Goal: Book appointment/travel/reservation

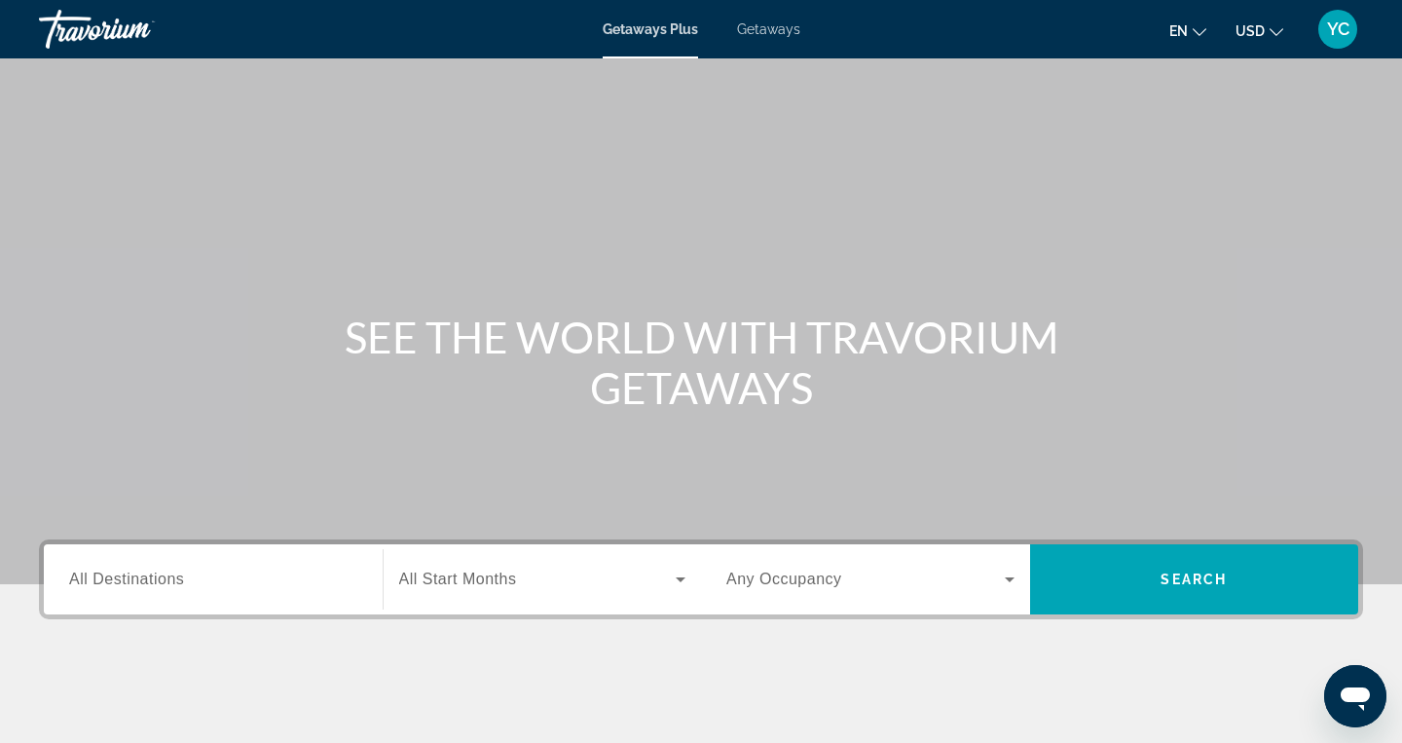
click at [777, 34] on span "Getaways" at bounding box center [768, 29] width 63 height 16
click at [166, 578] on span "All Destinations" at bounding box center [126, 579] width 115 height 17
click at [166, 578] on input "Destination All Destinations" at bounding box center [213, 580] width 288 height 23
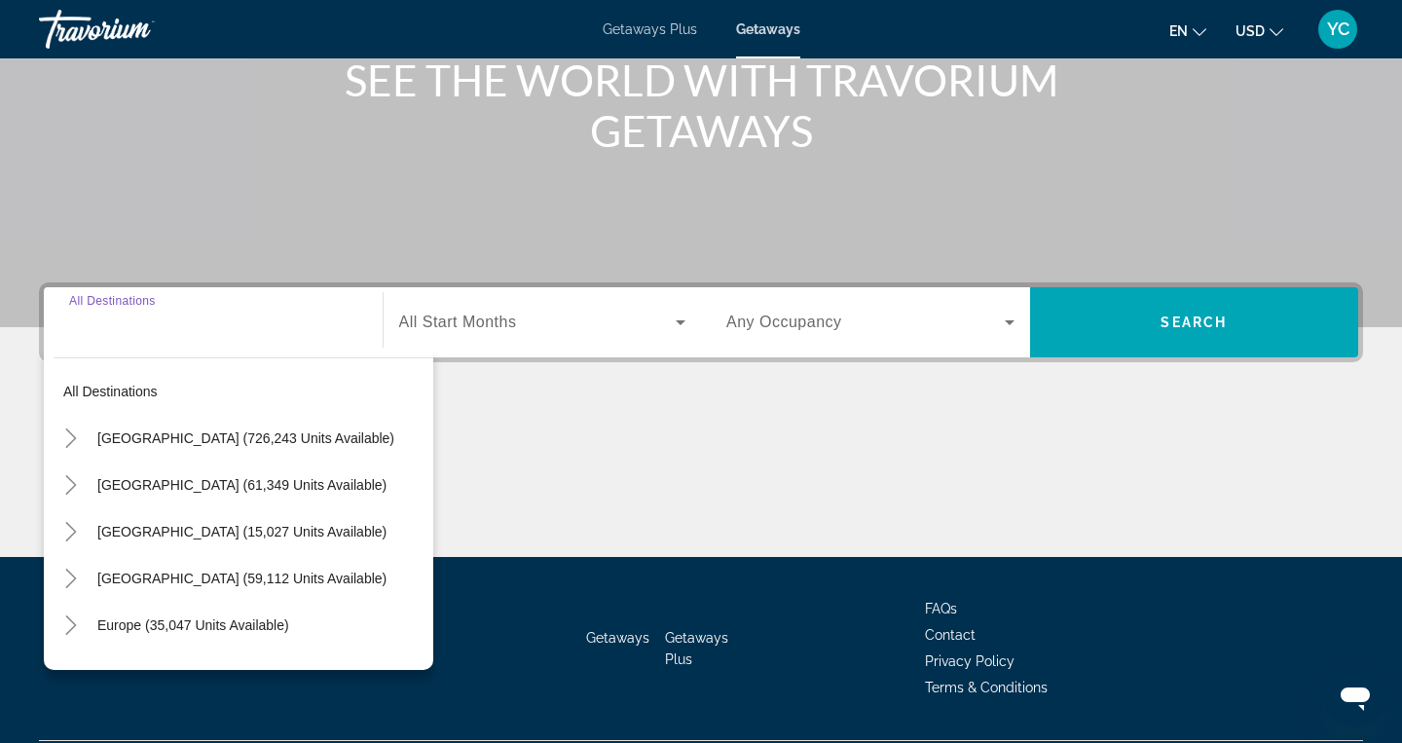
scroll to position [310, 0]
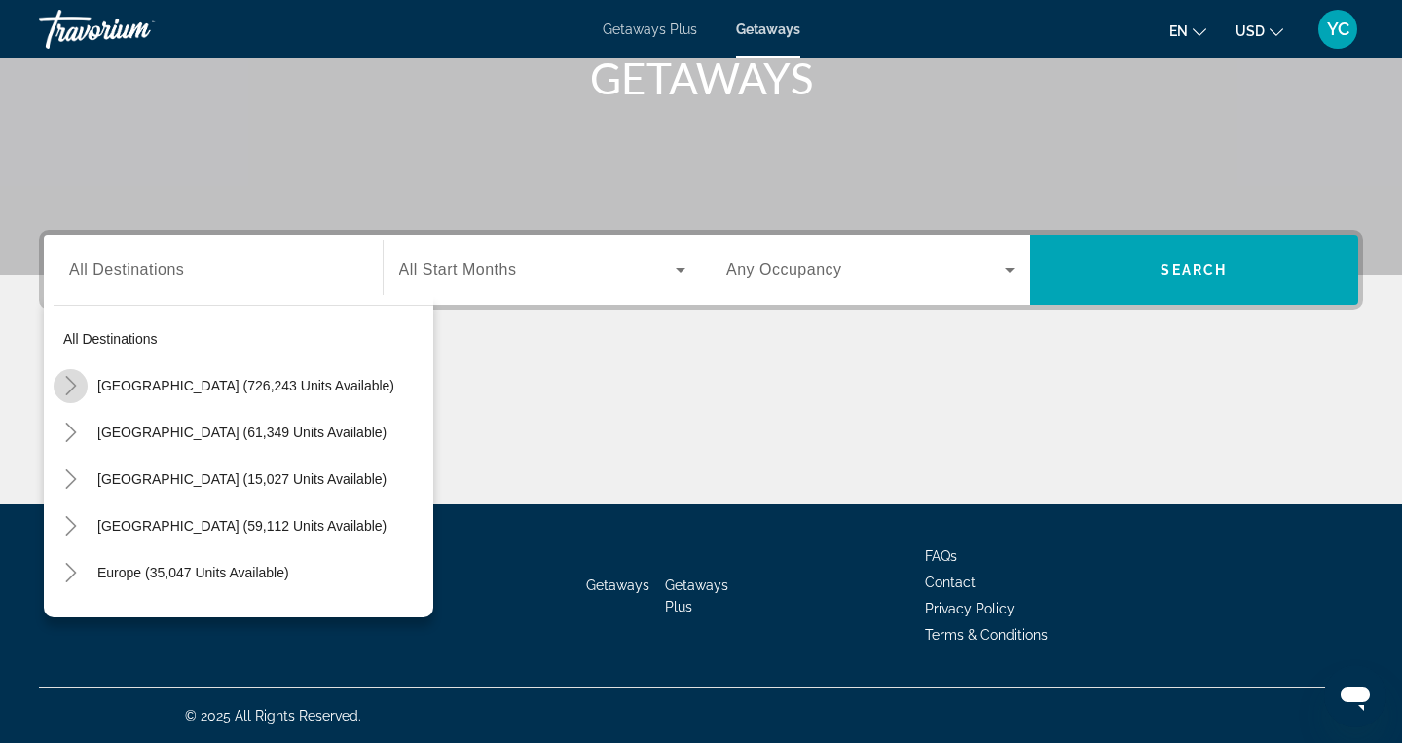
click at [76, 385] on icon "Toggle United States (726,243 units available)" at bounding box center [70, 385] width 19 height 19
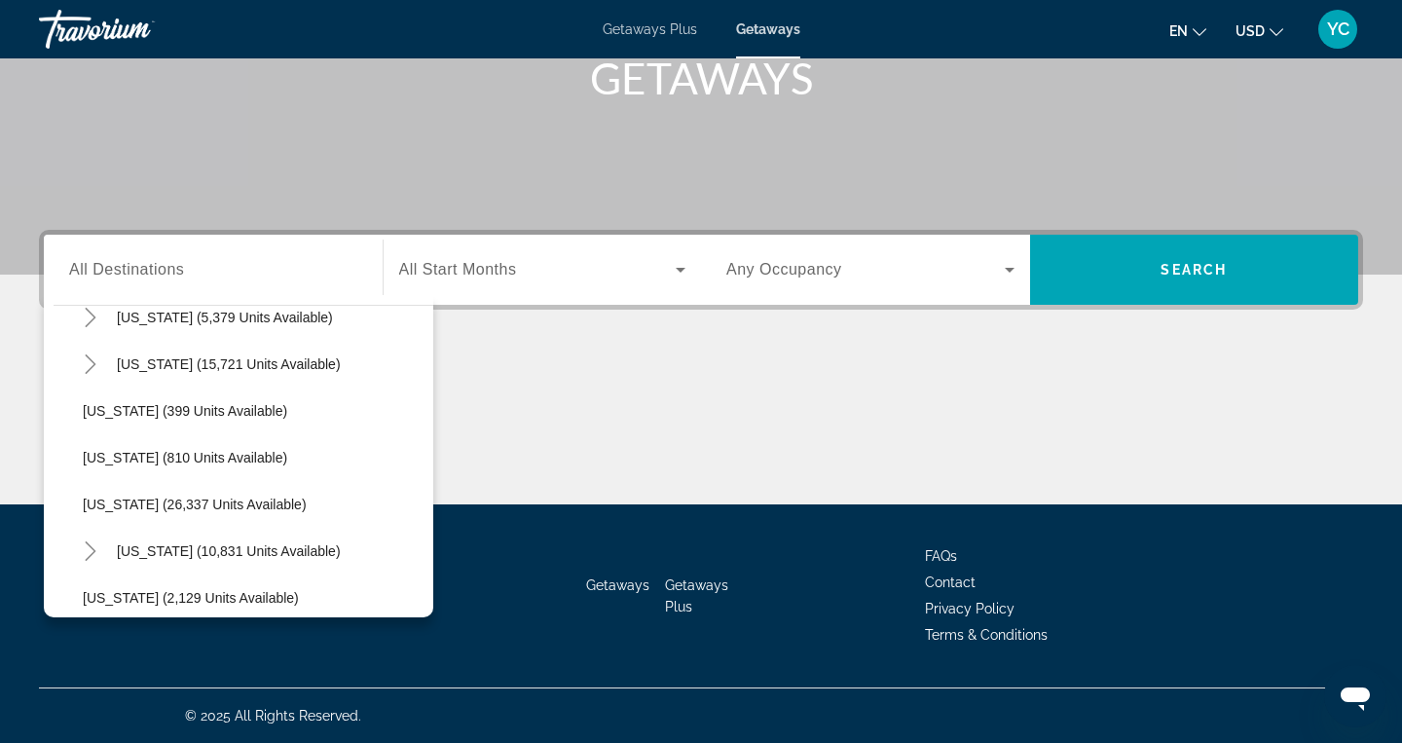
scroll to position [1378, 0]
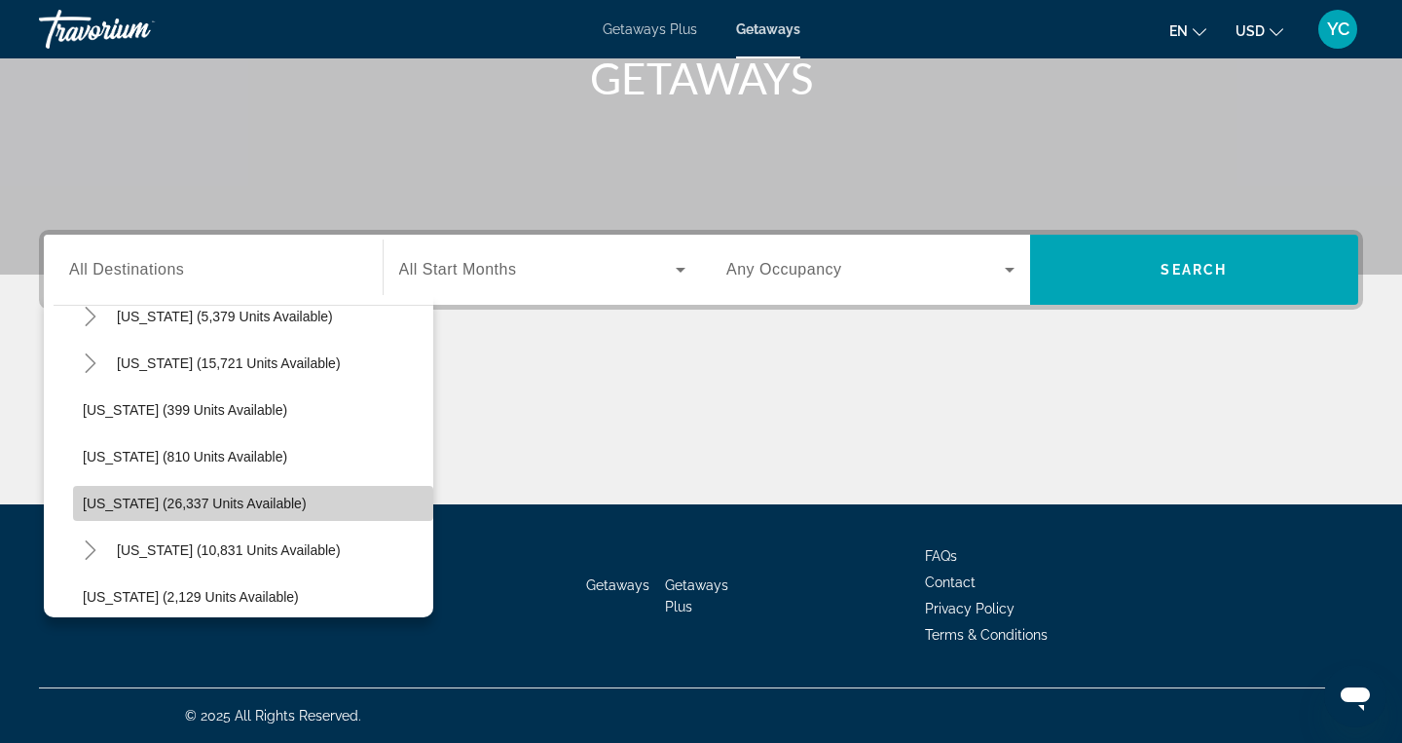
click at [154, 503] on span "[US_STATE] (26,337 units available)" at bounding box center [195, 504] width 224 height 16
type input "**********"
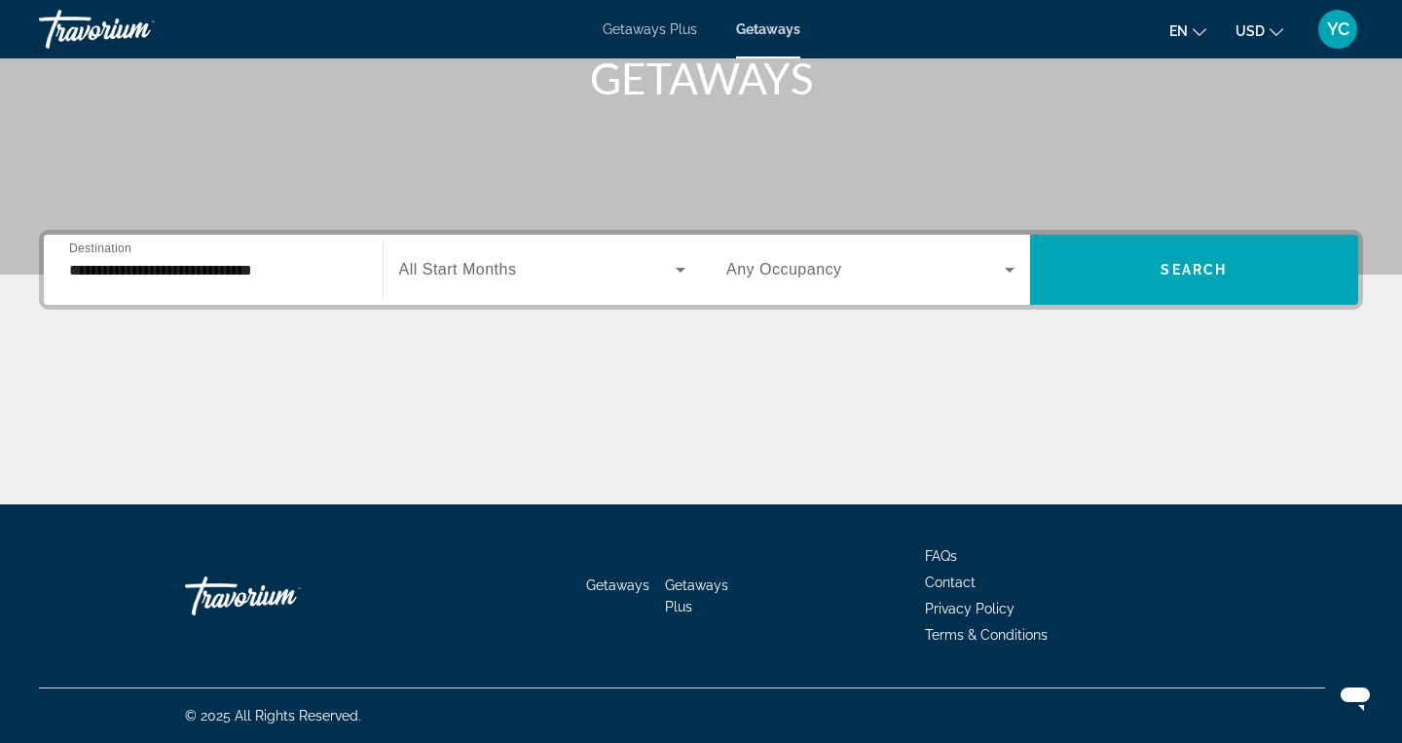
click at [456, 289] on div "Search widget" at bounding box center [542, 270] width 287 height 55
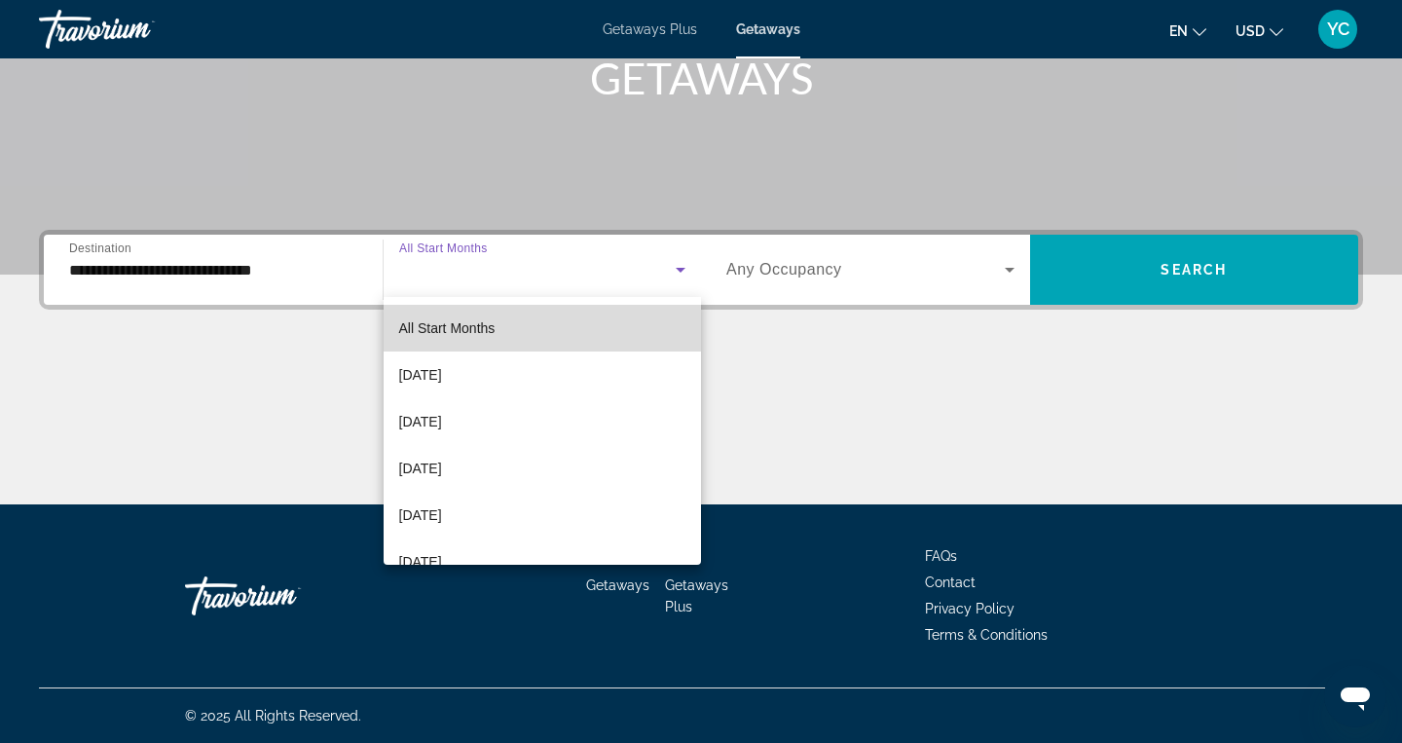
click at [456, 321] on span "All Start Months" at bounding box center [447, 328] width 96 height 16
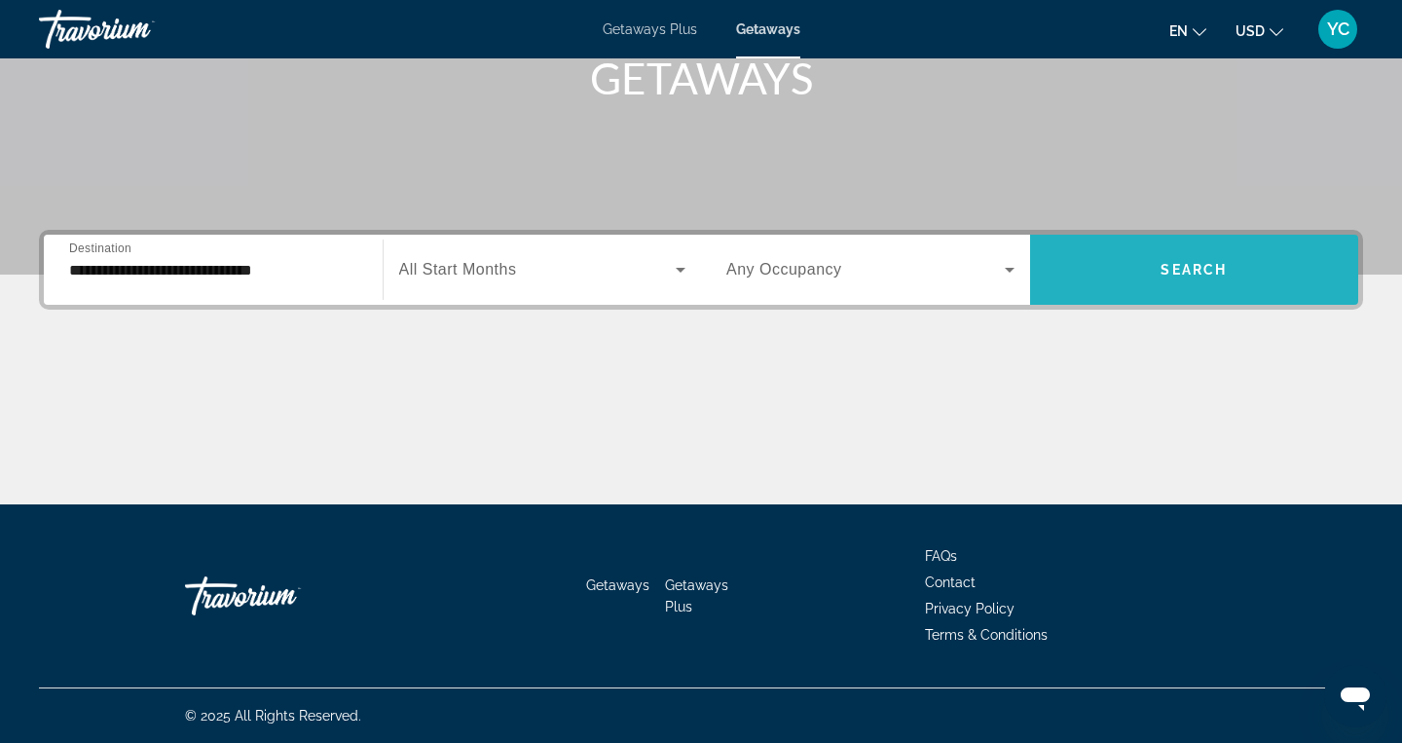
click at [1132, 287] on span "Search widget" at bounding box center [1194, 269] width 329 height 47
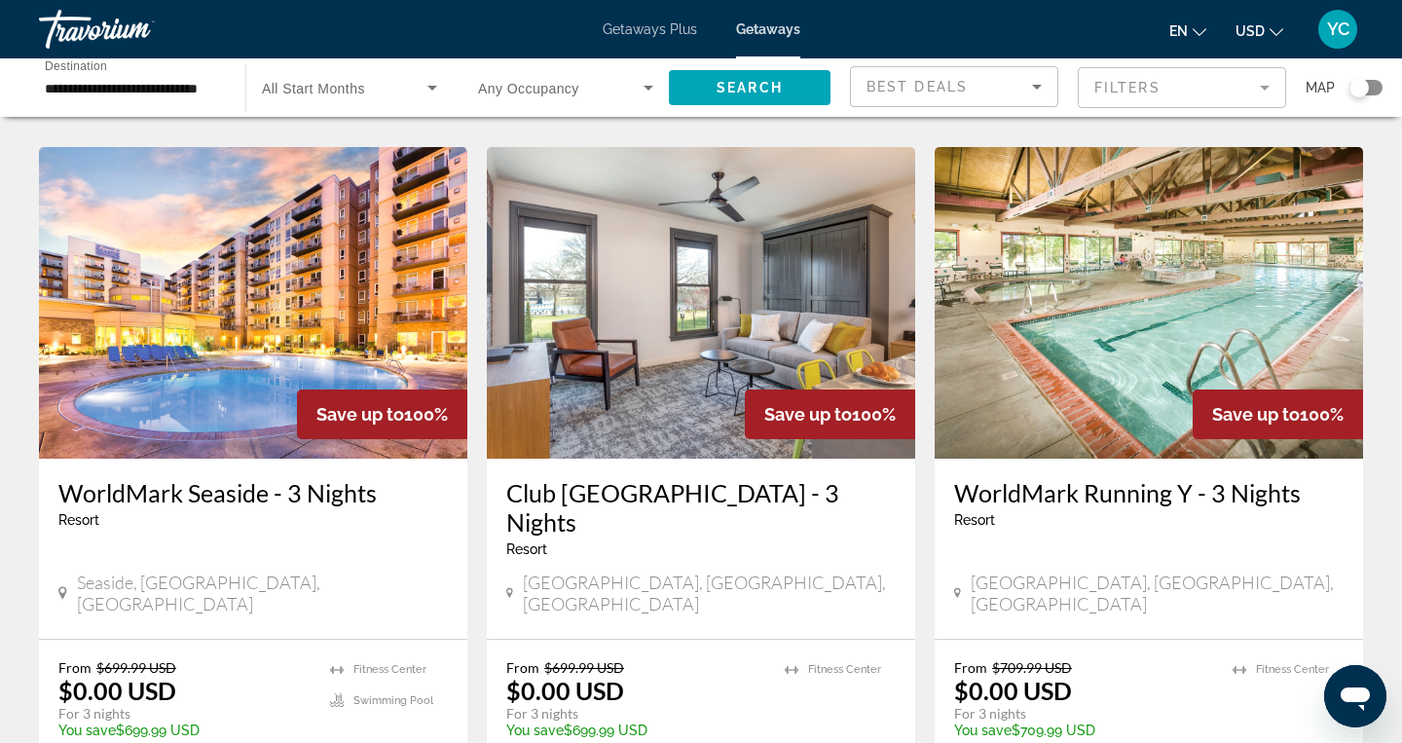
scroll to position [1468, 0]
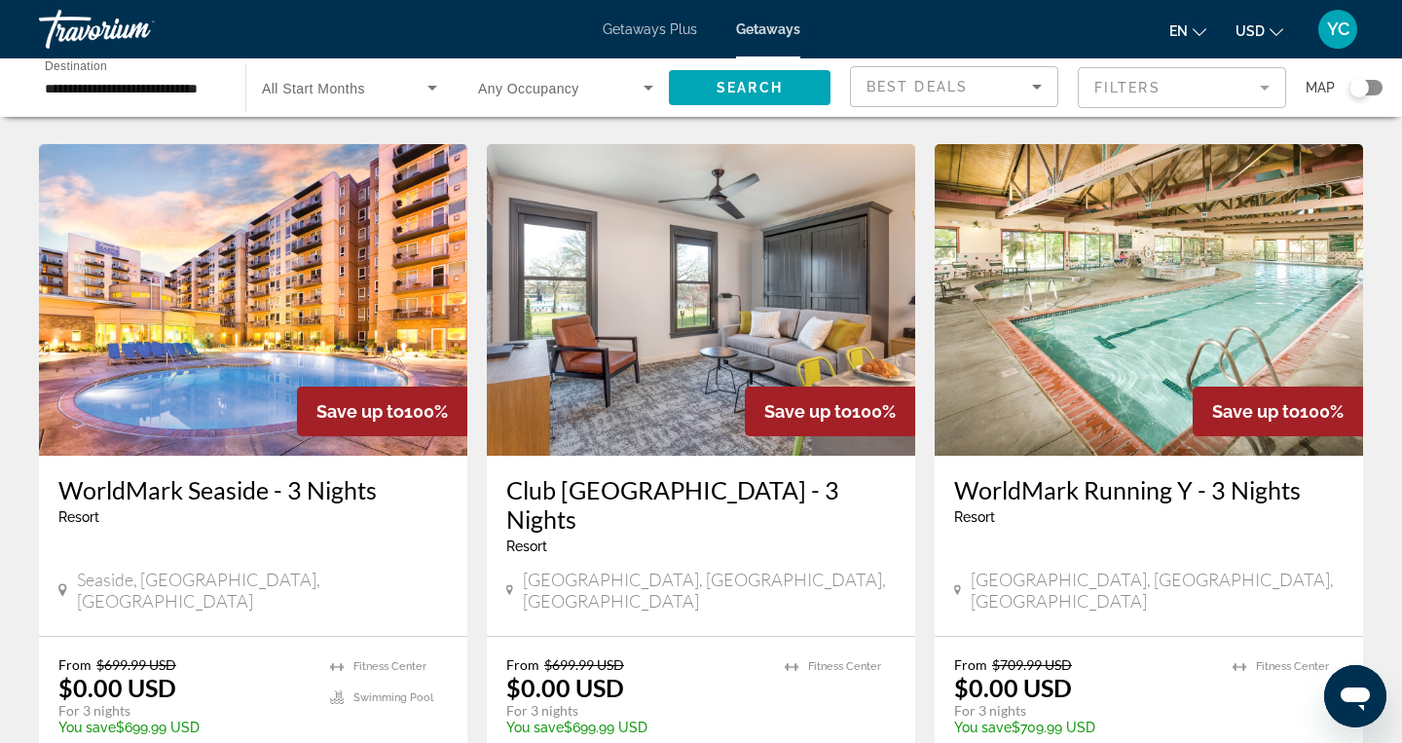
click at [215, 336] on img "Main content" at bounding box center [253, 300] width 429 height 312
